Goal: Information Seeking & Learning: Learn about a topic

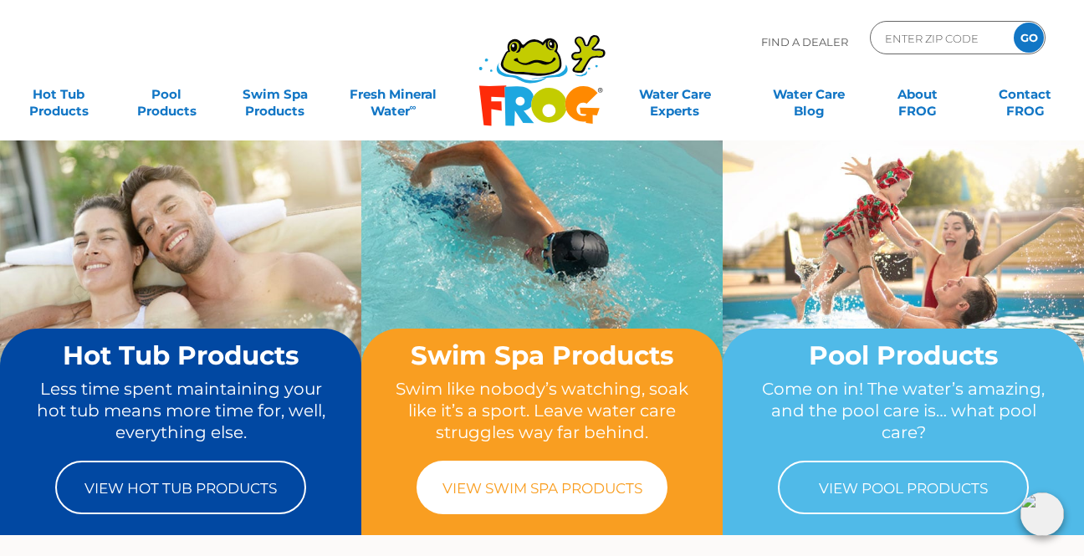
click at [516, 479] on link "View Swim Spa Products" at bounding box center [542, 488] width 251 height 54
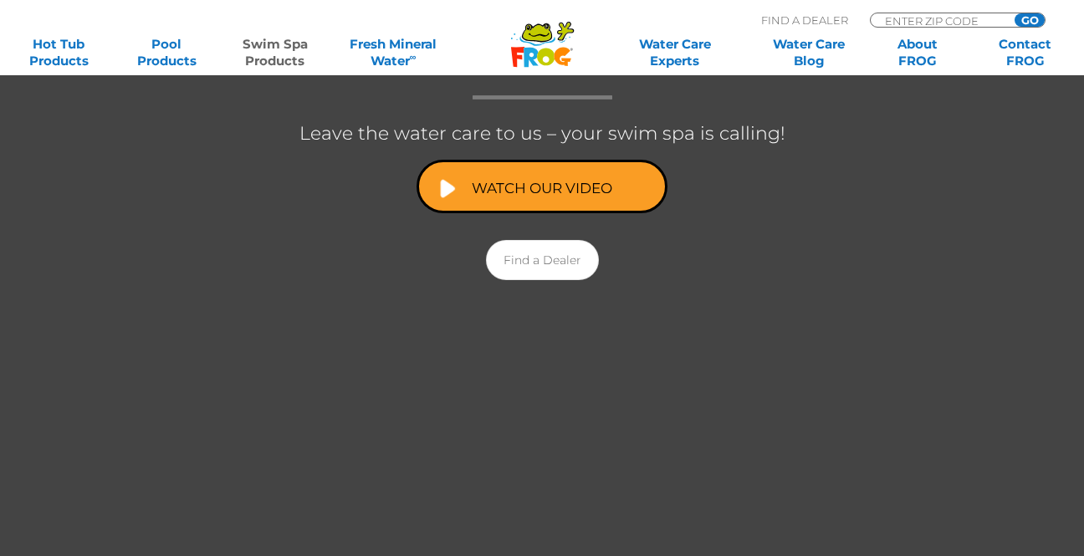
scroll to position [392, 0]
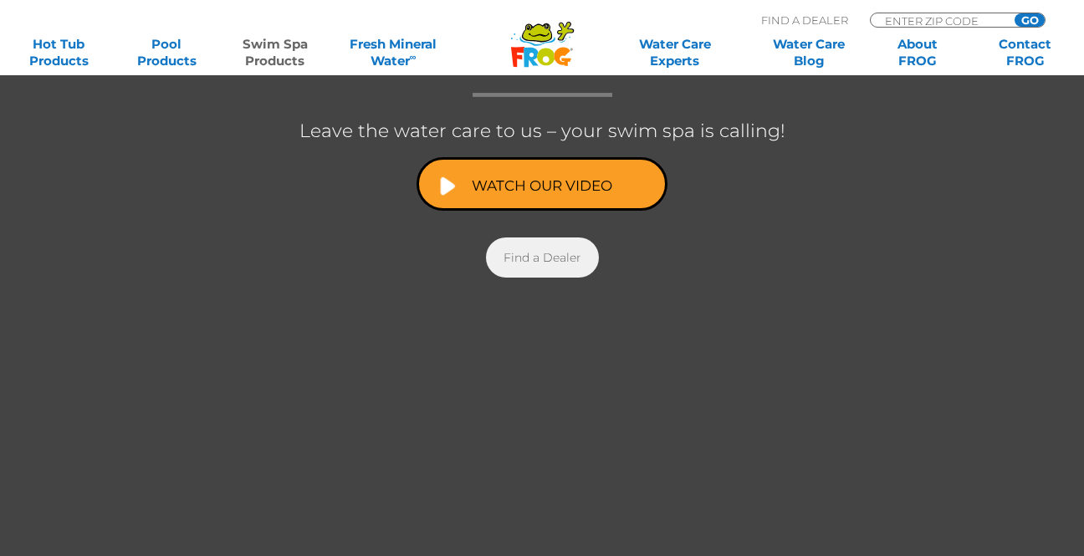
click at [542, 269] on link "Find a Dealer" at bounding box center [542, 258] width 113 height 40
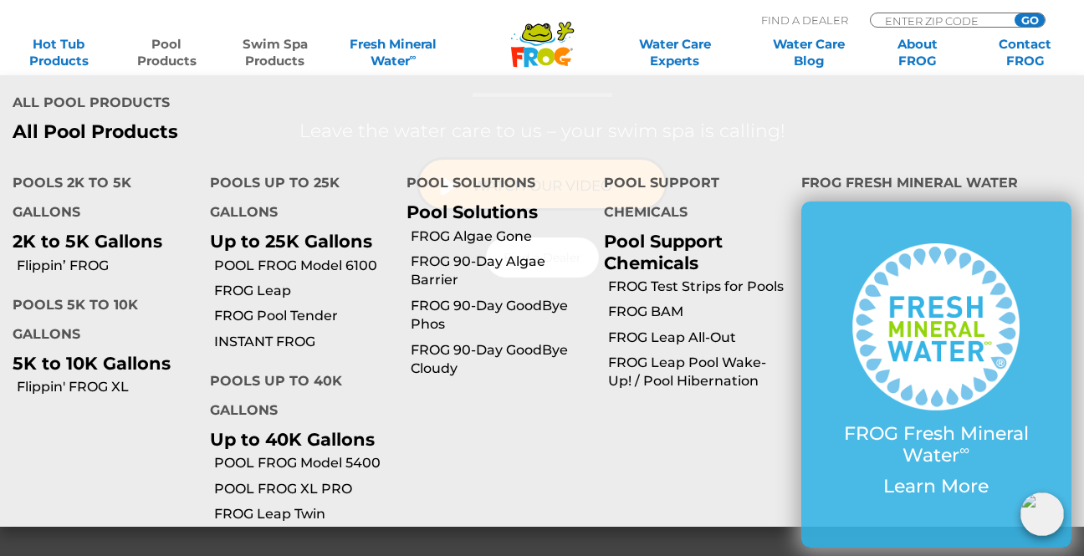
click at [74, 231] on p "2K to 5K Gallons" at bounding box center [99, 241] width 172 height 21
click at [82, 231] on p "2K to 5K Gallons" at bounding box center [99, 241] width 172 height 21
click at [87, 156] on li "Pools 2K to 5K Gallons 2K to 5K Gallons" at bounding box center [98, 204] width 197 height 96
click at [260, 480] on link "POOL FROG XL PRO" at bounding box center [304, 489] width 181 height 18
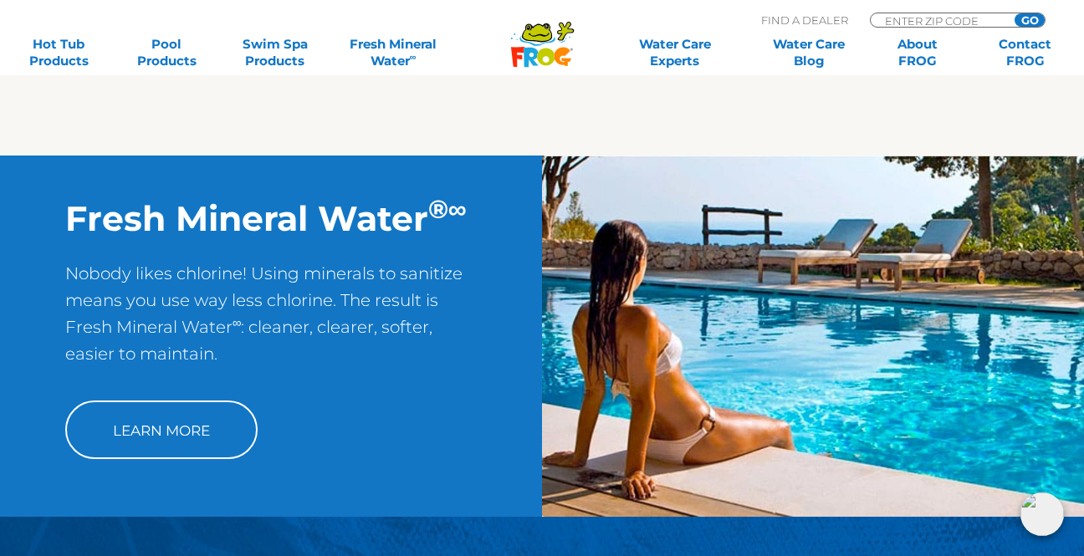
scroll to position [1252, 0]
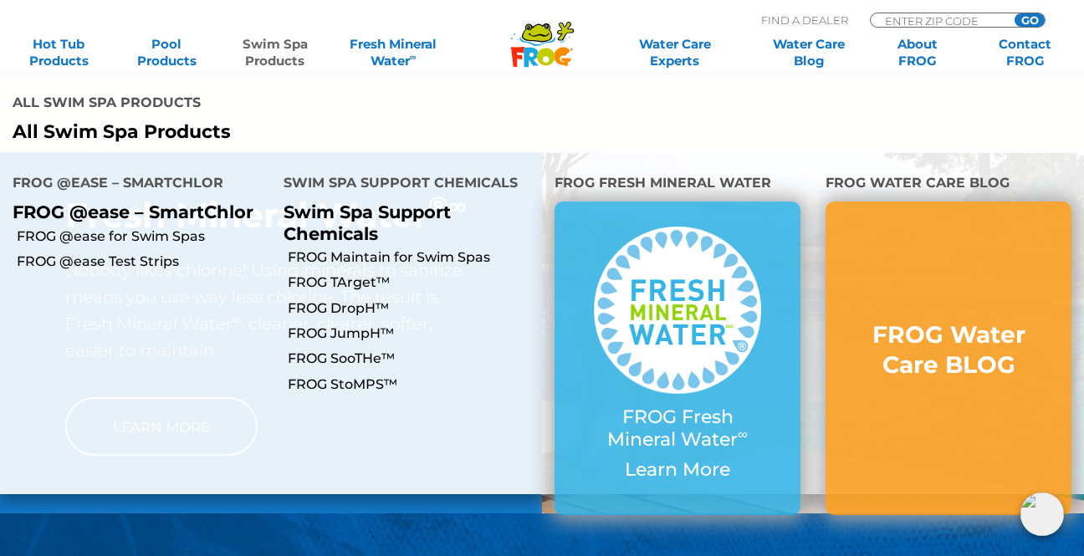
click at [273, 43] on link "Swim Spa Products" at bounding box center [275, 52] width 84 height 33
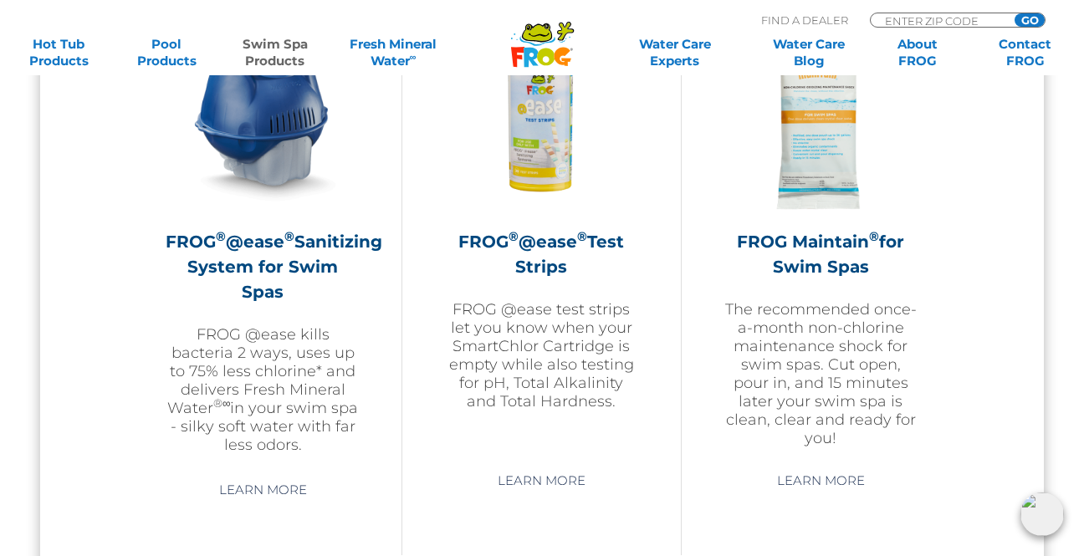
scroll to position [1598, 0]
click at [288, 279] on h2 "FROG ® @ease ® Sanitizing System for Swim Spas" at bounding box center [263, 267] width 194 height 75
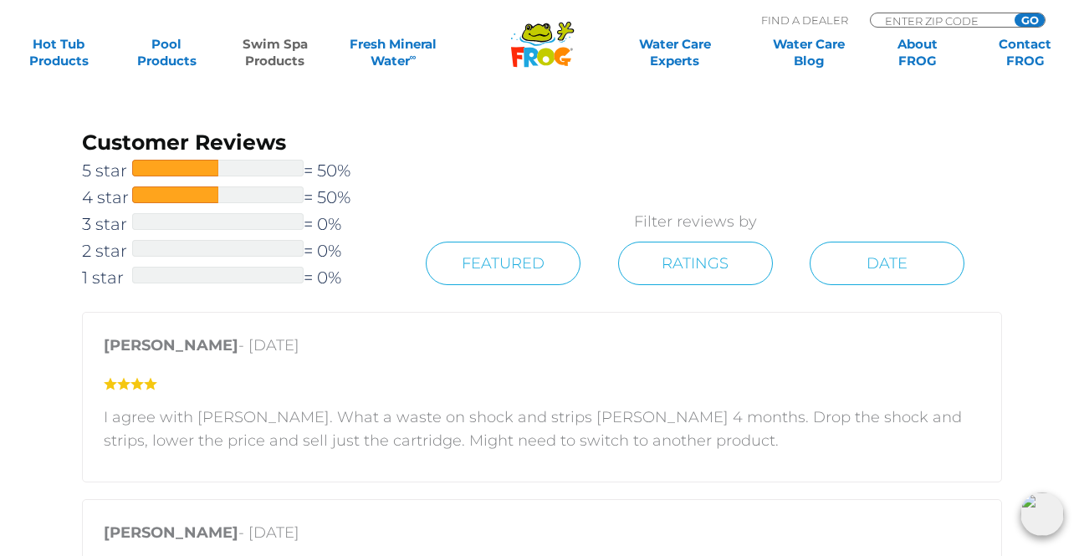
scroll to position [2466, 0]
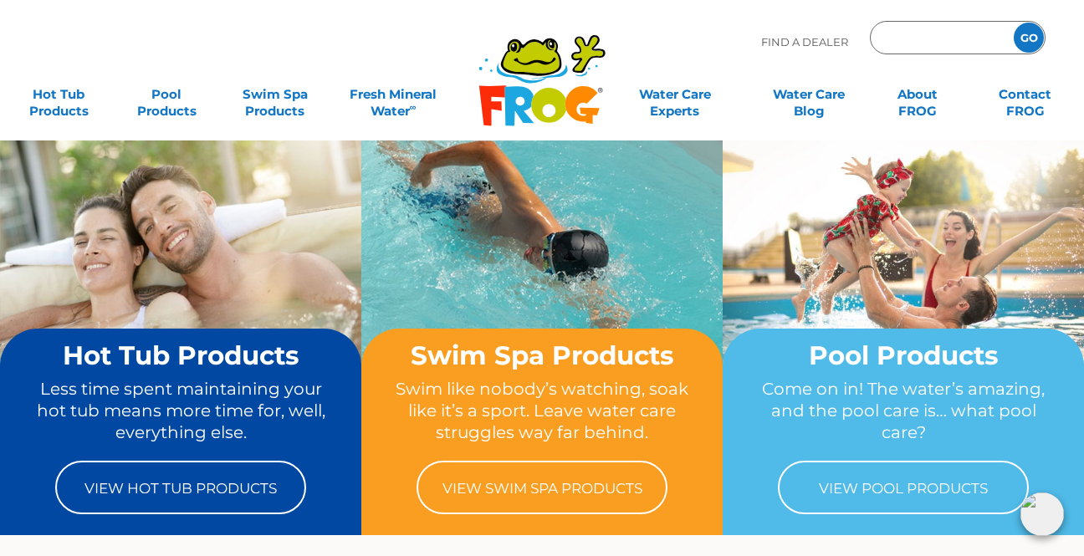
click at [892, 38] on input "Zip Code Form" at bounding box center [940, 38] width 113 height 24
type input "78063"
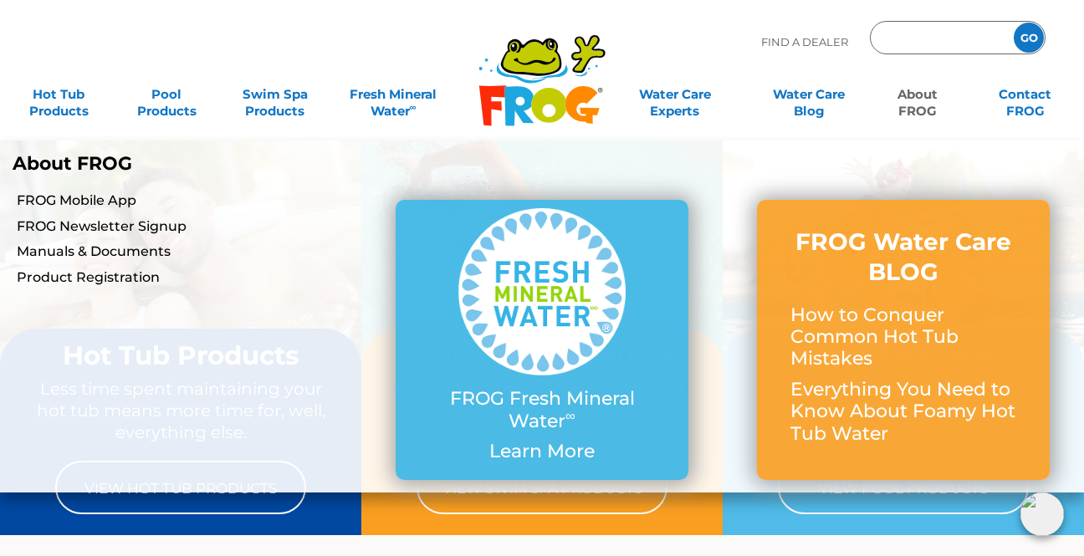
type input "78063"
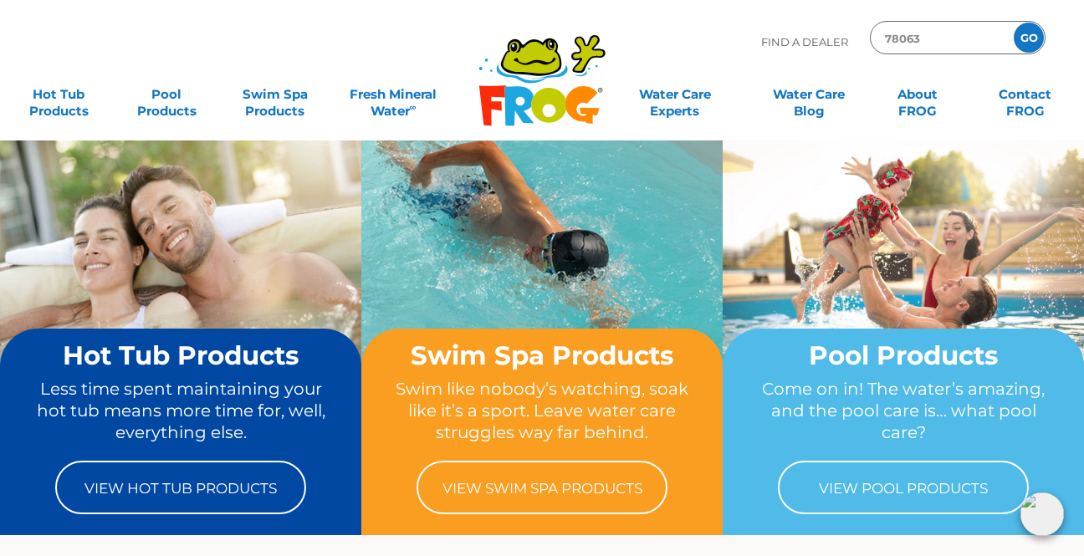
drag, startPoint x: 1032, startPoint y: 36, endPoint x: 1029, endPoint y: 27, distance: 9.5
click at [1032, 37] on input "GO" at bounding box center [1029, 38] width 30 height 30
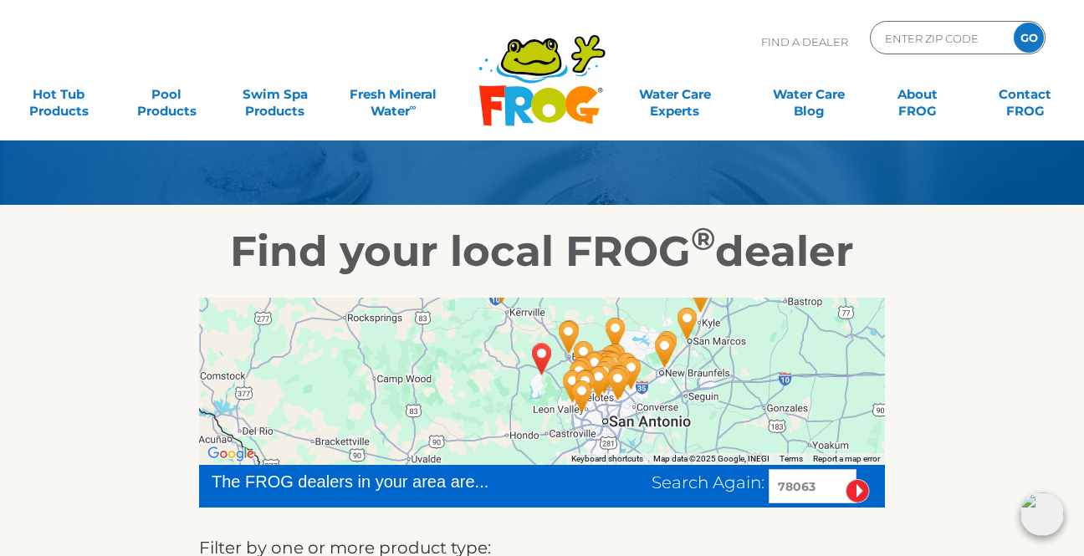
scroll to position [122, 0]
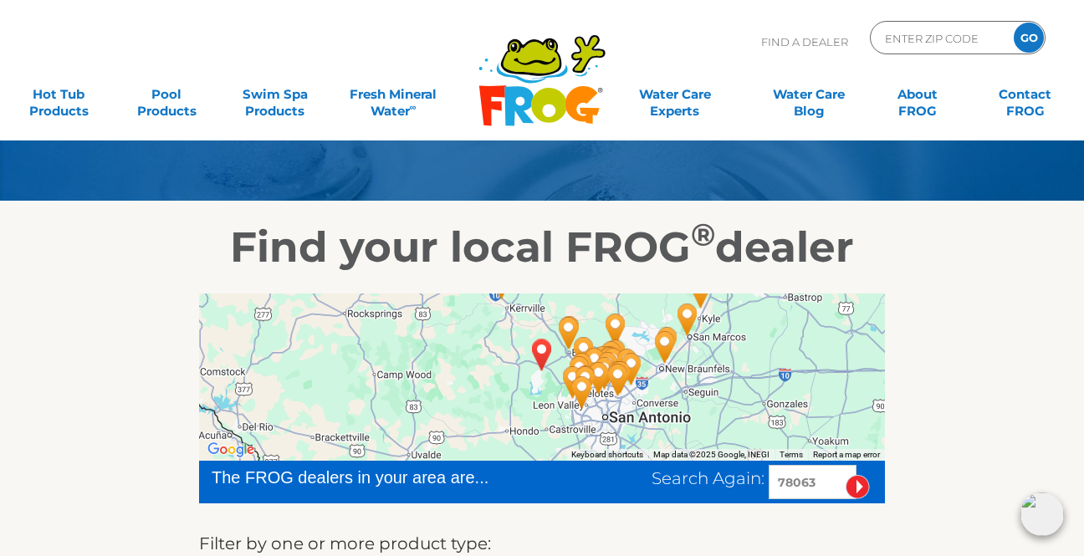
click at [549, 350] on img "LAKEHILLS, TX 78063" at bounding box center [542, 354] width 38 height 45
click at [538, 351] on img "LAKEHILLS, TX 78063" at bounding box center [542, 354] width 38 height 45
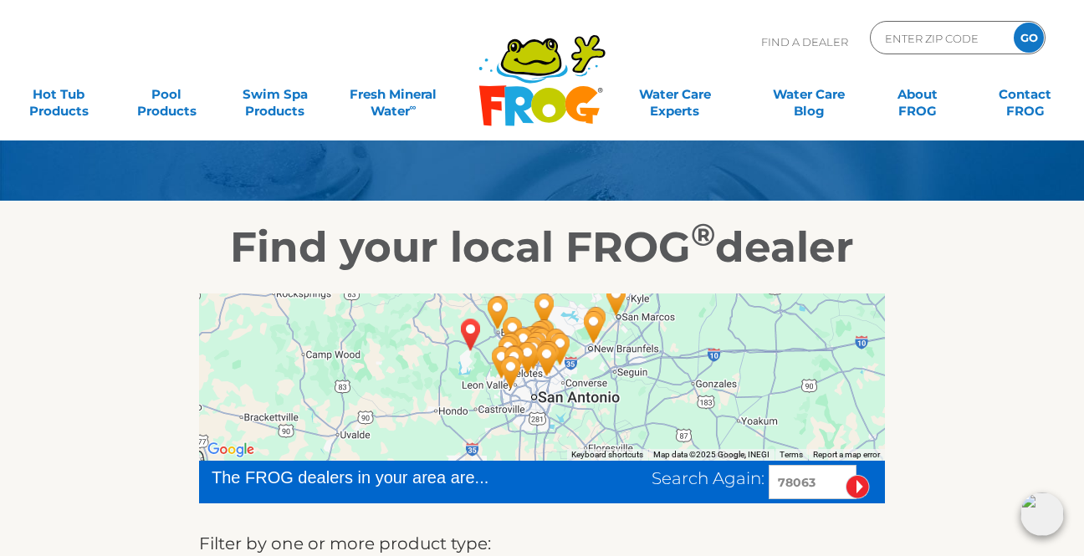
drag, startPoint x: 515, startPoint y: 398, endPoint x: 422, endPoint y: 336, distance: 112.3
click at [422, 336] on div at bounding box center [542, 377] width 686 height 167
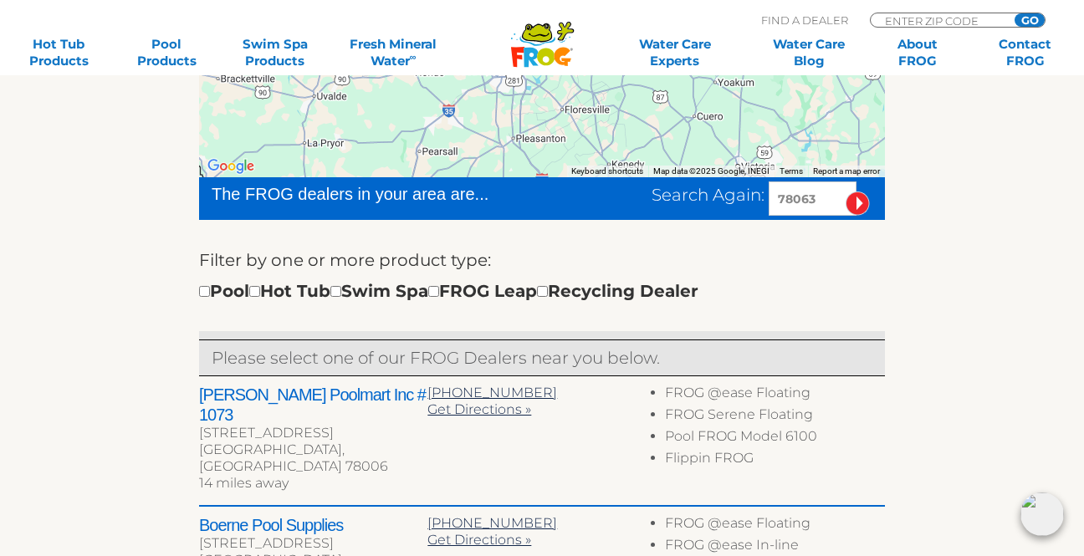
scroll to position [415, 0]
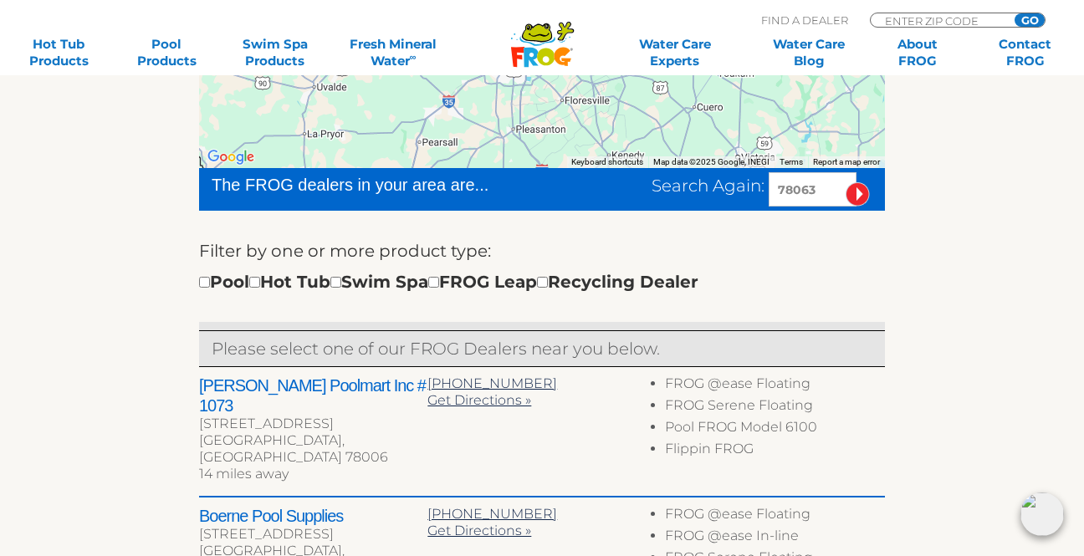
drag, startPoint x: 841, startPoint y: 0, endPoint x: 597, endPoint y: -14, distance: 244.7
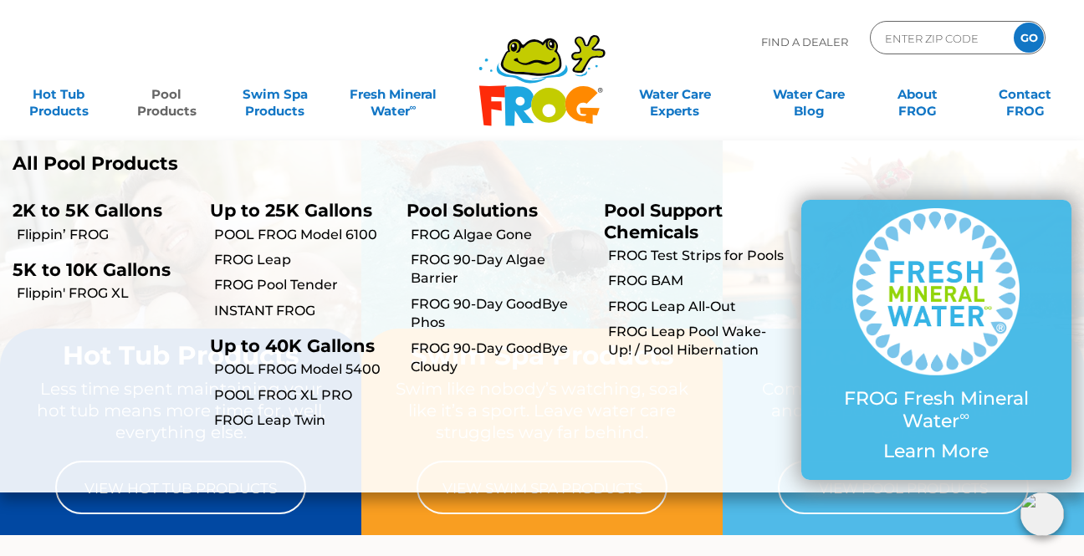
click at [93, 211] on p "2K to 5K Gallons" at bounding box center [99, 210] width 172 height 21
click at [81, 226] on link "Flippin’ FROG" at bounding box center [107, 235] width 181 height 18
click at [85, 226] on link "Flippin’ FROG" at bounding box center [107, 235] width 181 height 18
